Goal: Task Accomplishment & Management: Complete application form

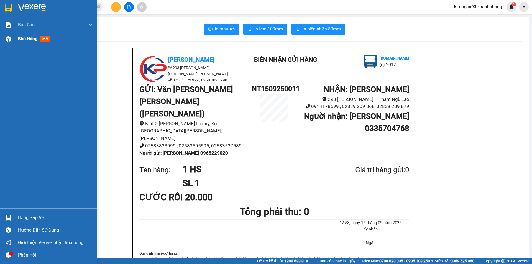
click at [29, 40] on span "Kho hàng" at bounding box center [27, 38] width 19 height 5
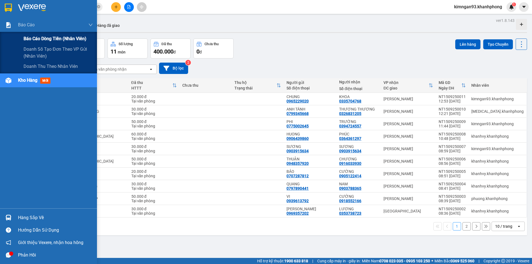
click at [39, 36] on span "Báo cáo dòng tiền (nhân viên)" at bounding box center [55, 38] width 63 height 7
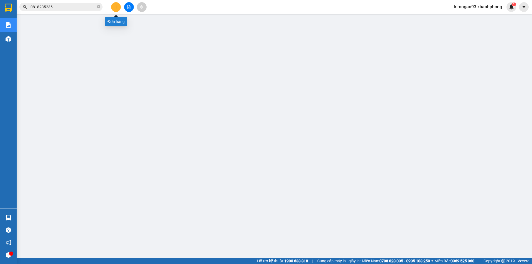
click at [116, 5] on button at bounding box center [116, 7] width 10 height 10
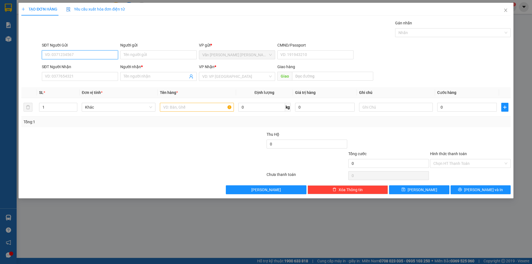
click at [73, 55] on input "SĐT Người Gửi" at bounding box center [80, 54] width 76 height 9
type input "0786093742"
click at [78, 65] on div "0786093742 - CÔ ĐÔNG" at bounding box center [80, 66] width 70 height 6
type input "CÔ ĐÔNG"
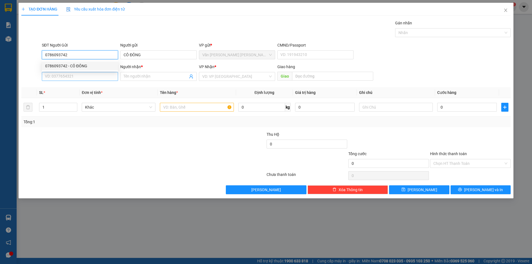
type input "0786093742"
click at [76, 76] on input "SĐT Người Nhận" at bounding box center [80, 76] width 76 height 9
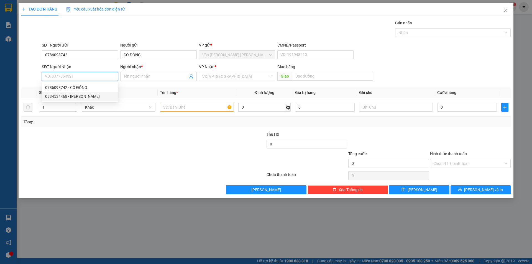
click at [77, 98] on div "0934534468 - [PERSON_NAME]" at bounding box center [80, 96] width 70 height 6
type input "0934534468"
type input "PHƯƠNG NHI"
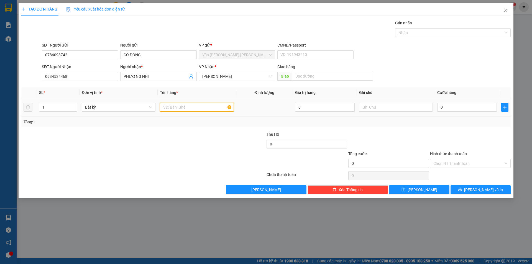
click at [170, 111] on input "text" at bounding box center [197, 107] width 74 height 9
type input "1 TAP HS"
type input "2"
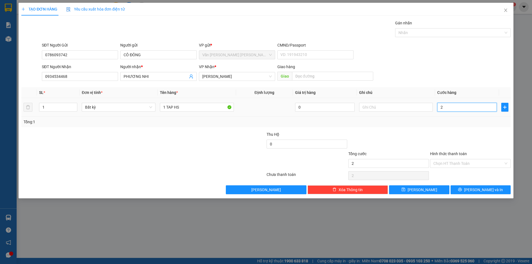
type input "20"
type input "20.000"
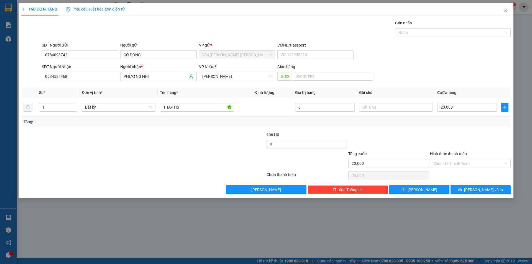
click at [472, 77] on div "SĐT Người [PERSON_NAME] 0934534468 Người [PERSON_NAME] * [PERSON_NAME] [PERSON_…" at bounding box center [276, 73] width 471 height 19
click at [444, 164] on input "Hình thức thanh toán" at bounding box center [468, 163] width 70 height 8
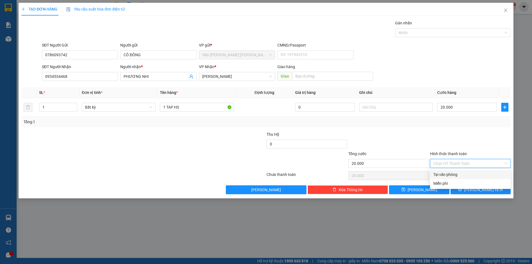
click at [443, 173] on div "Tại văn phòng" at bounding box center [470, 174] width 74 height 6
type input "0"
click at [462, 190] on icon "printer" at bounding box center [460, 190] width 4 height 4
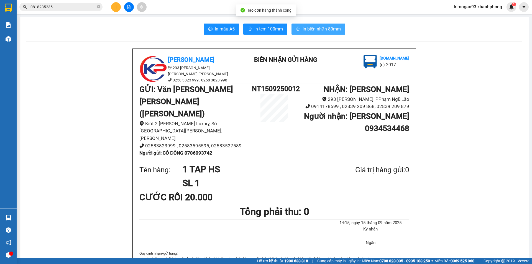
click at [313, 31] on span "In biên nhận 80mm" at bounding box center [321, 28] width 38 height 7
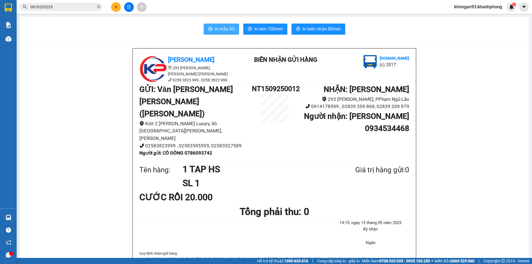
click at [211, 32] on button "In mẫu A5" at bounding box center [221, 29] width 35 height 11
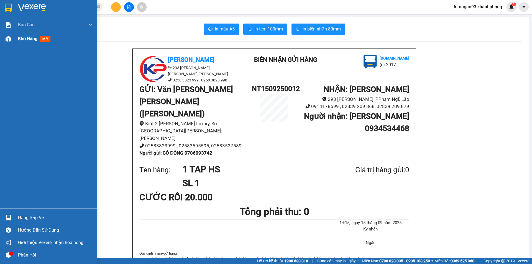
click at [26, 41] on span "Kho hàng" at bounding box center [27, 38] width 19 height 5
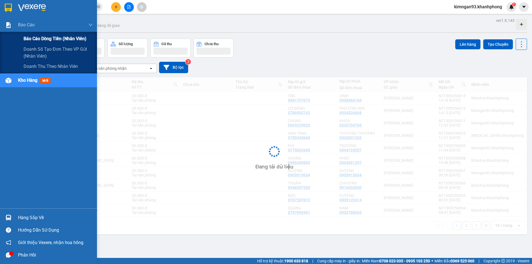
click at [36, 37] on span "Báo cáo dòng tiền (nhân viên)" at bounding box center [55, 38] width 63 height 7
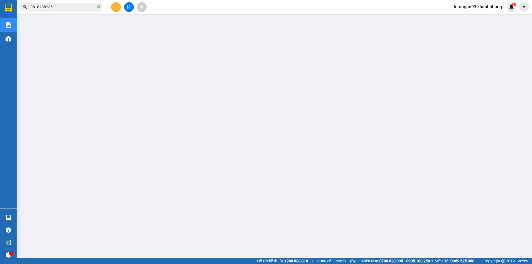
click at [490, 11] on div "kimngan93.khanhphong 1" at bounding box center [482, 7] width 66 height 10
click at [524, 4] on button at bounding box center [524, 7] width 10 height 10
click at [471, 5] on span "kimngan93.khanhphong" at bounding box center [477, 6] width 57 height 7
click at [469, 18] on span "Đăng xuất" at bounding box center [480, 17] width 46 height 6
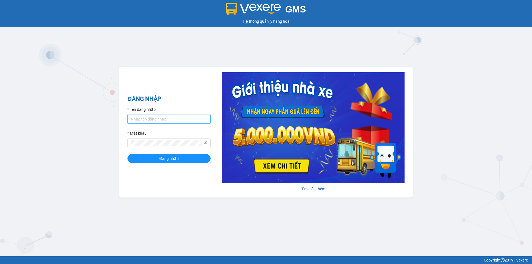
drag, startPoint x: 145, startPoint y: 117, endPoint x: 145, endPoint y: 112, distance: 4.7
click at [145, 113] on div "Tên đăng nhập" at bounding box center [168, 114] width 83 height 17
type input "minhthu.khanhphong"
click at [127, 154] on button "Đăng nhập" at bounding box center [168, 158] width 83 height 9
